Goal: Information Seeking & Learning: Learn about a topic

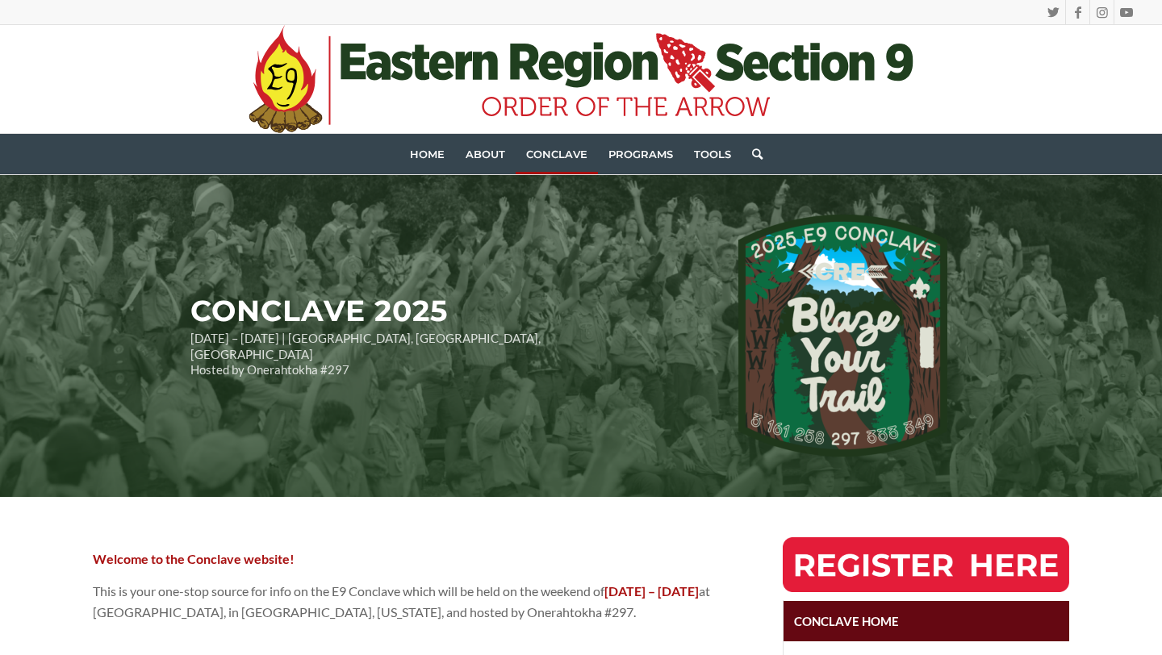
scroll to position [66, 0]
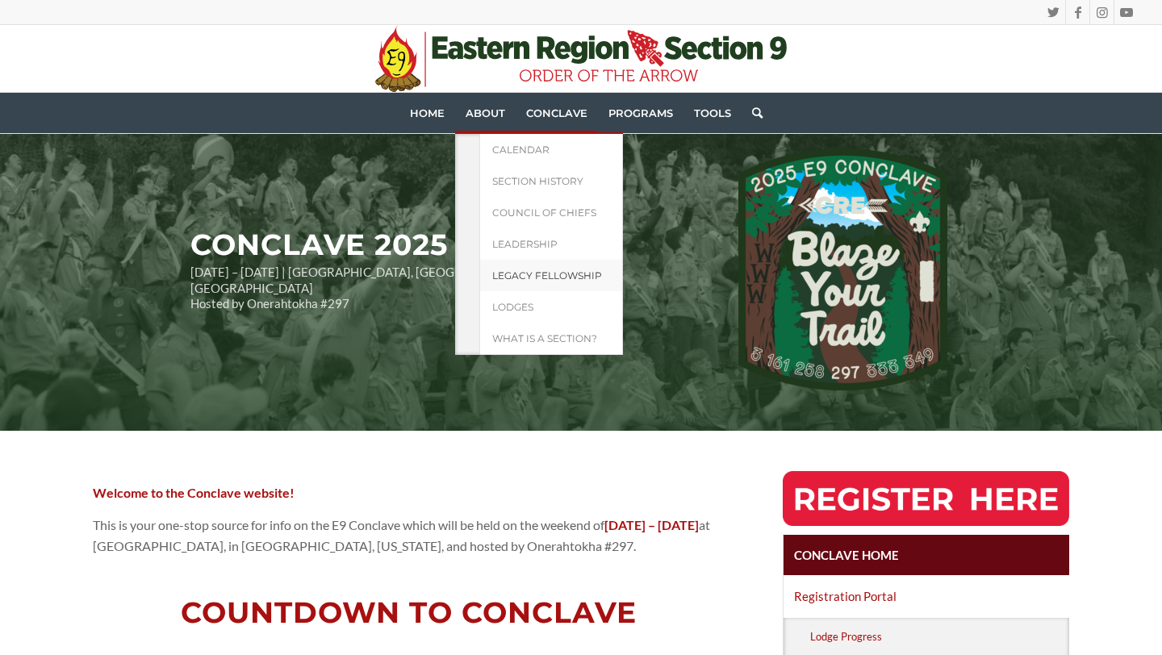
click at [524, 274] on span "Legacy Fellowship" at bounding box center [547, 275] width 110 height 12
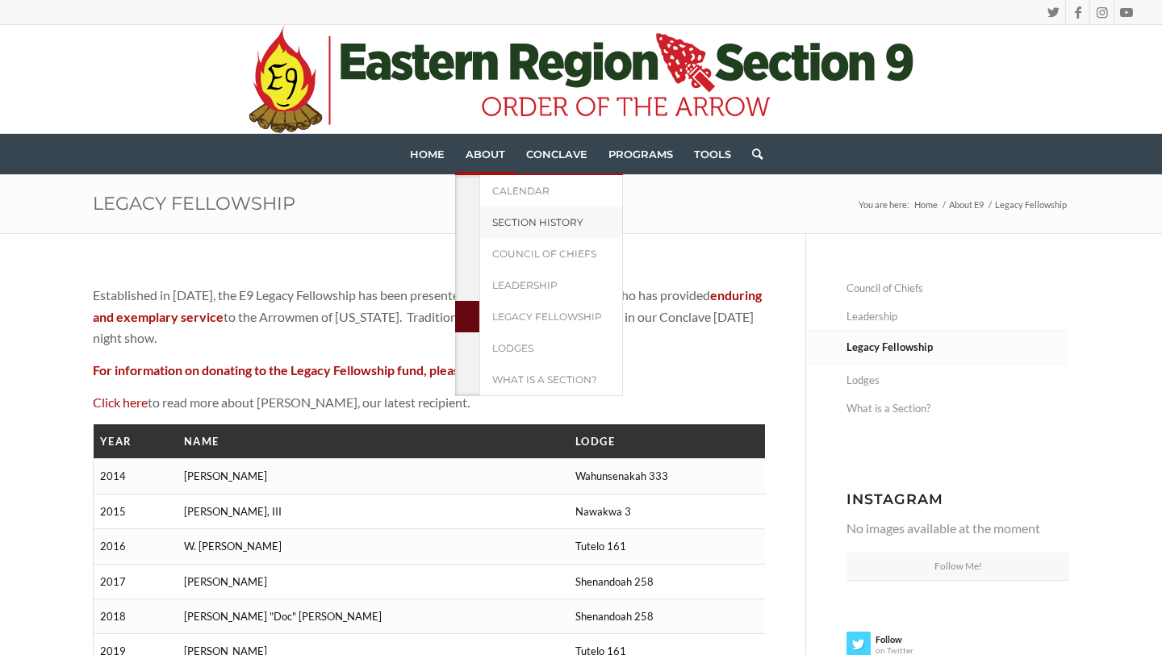
click at [552, 222] on span "Section History" at bounding box center [537, 222] width 91 height 12
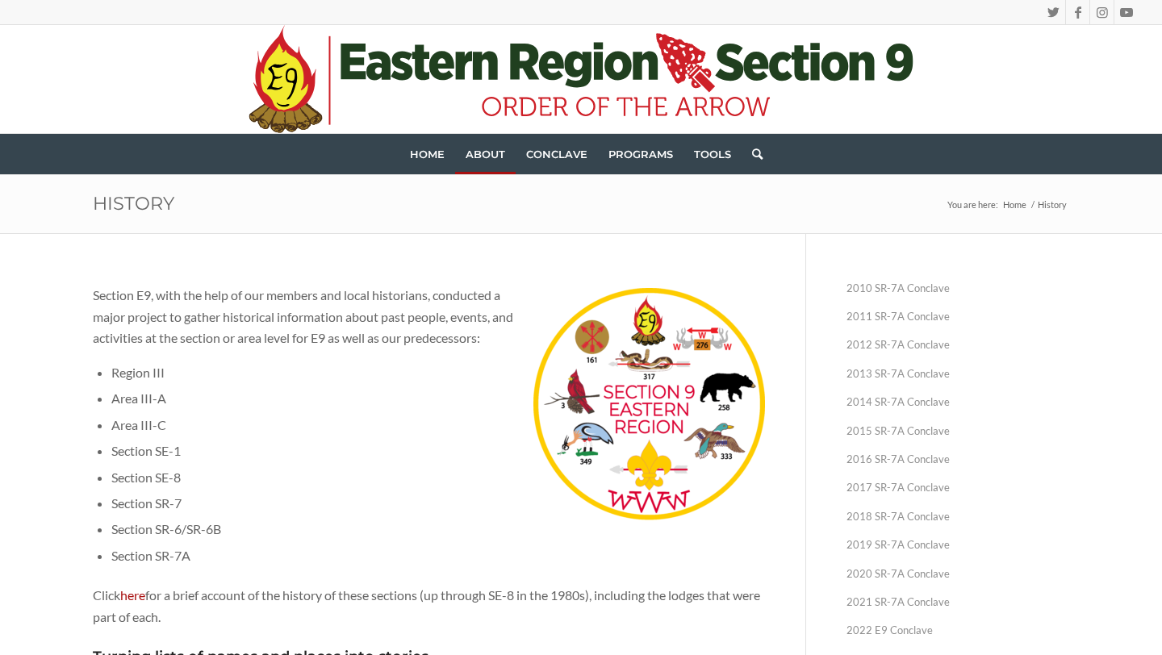
click at [129, 586] on p "Click here for a brief account of the history of these sections (up through SE-…" at bounding box center [429, 606] width 672 height 43
click at [133, 599] on link "here" at bounding box center [132, 594] width 25 height 15
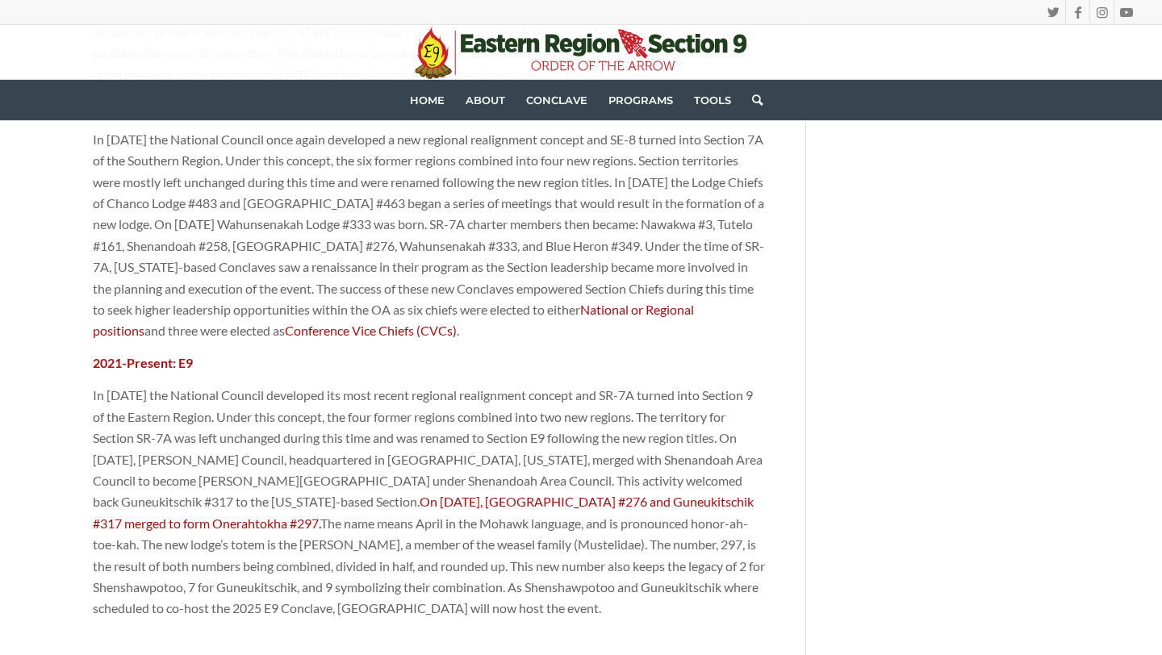
scroll to position [2520, 0]
